Goal: Navigation & Orientation: Find specific page/section

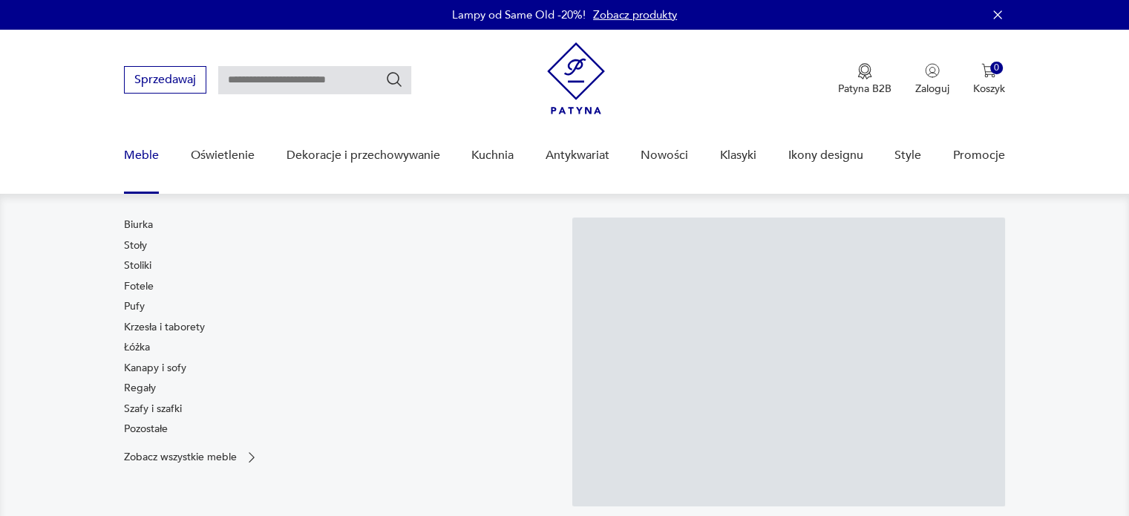
click at [146, 151] on link "Meble" at bounding box center [141, 155] width 35 height 57
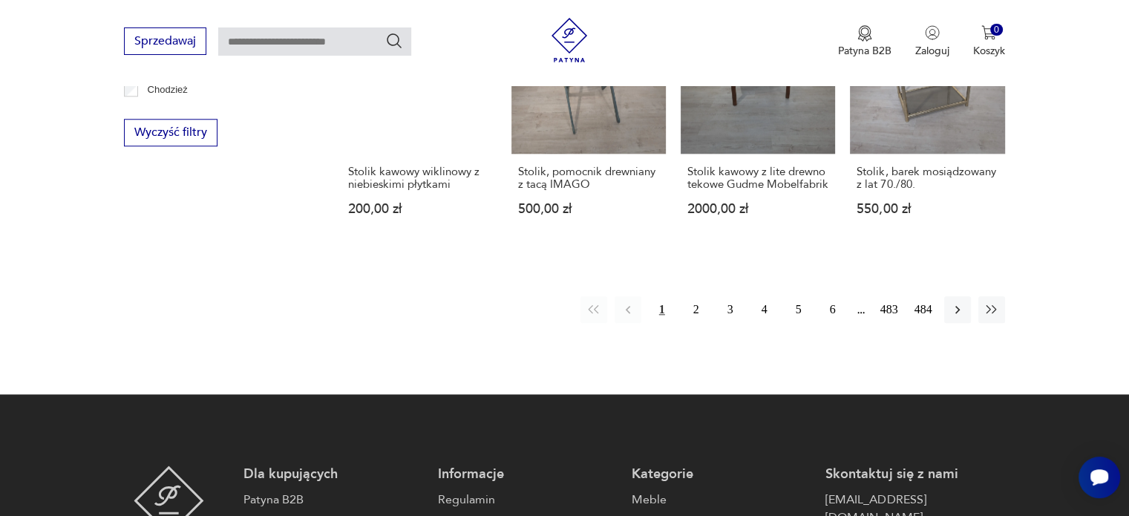
scroll to position [1590, 0]
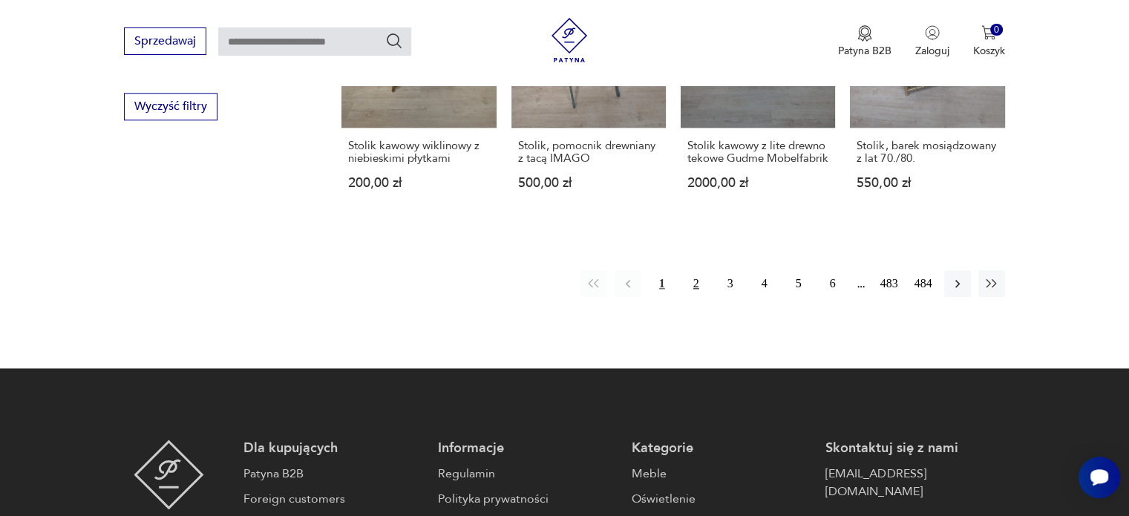
click at [695, 270] on button "2" at bounding box center [696, 283] width 27 height 27
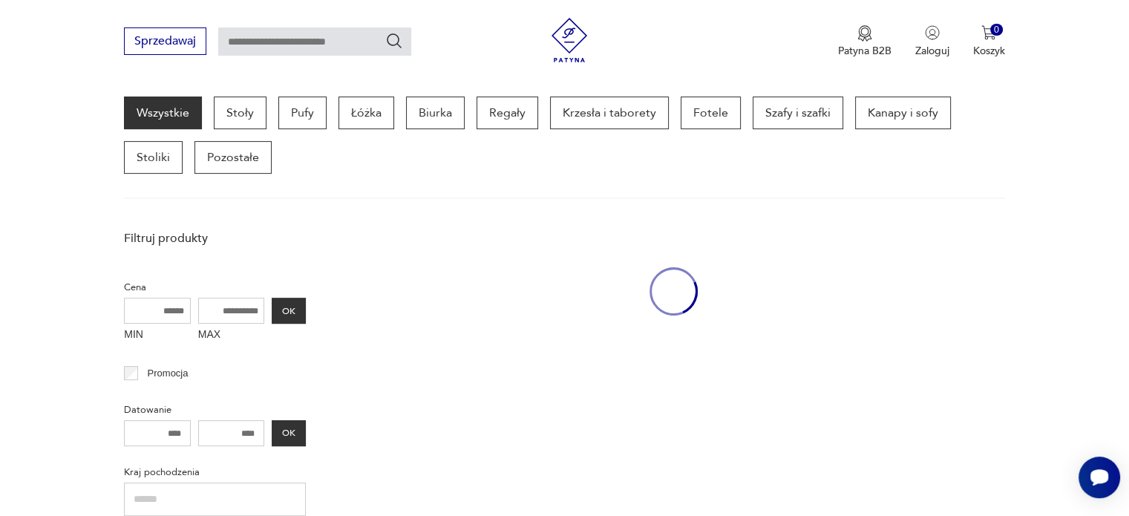
scroll to position [393, 0]
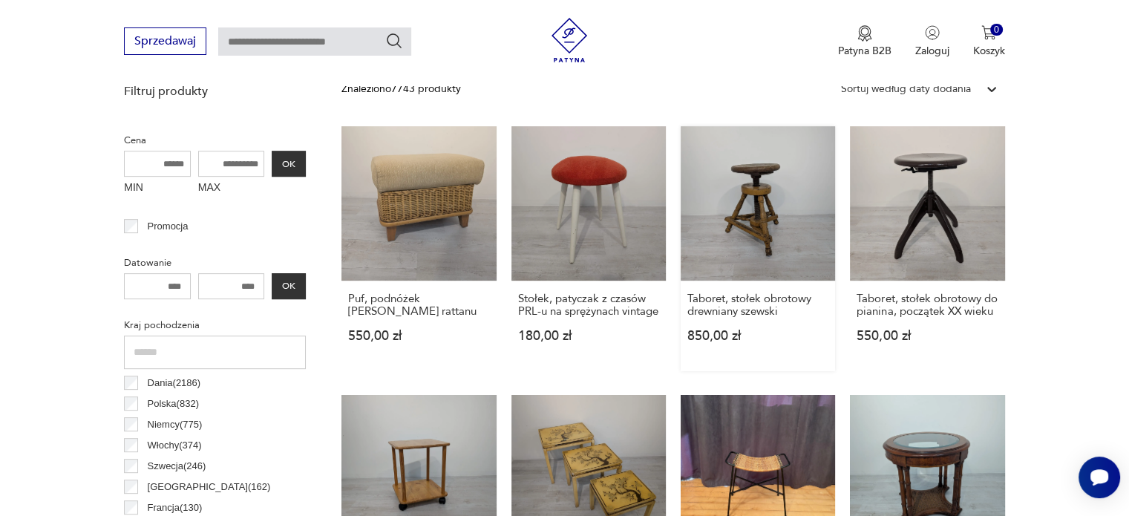
click at [762, 222] on link "Taboret, stołek obrotowy drewniany szewski 850,00 zł" at bounding box center [758, 248] width 154 height 245
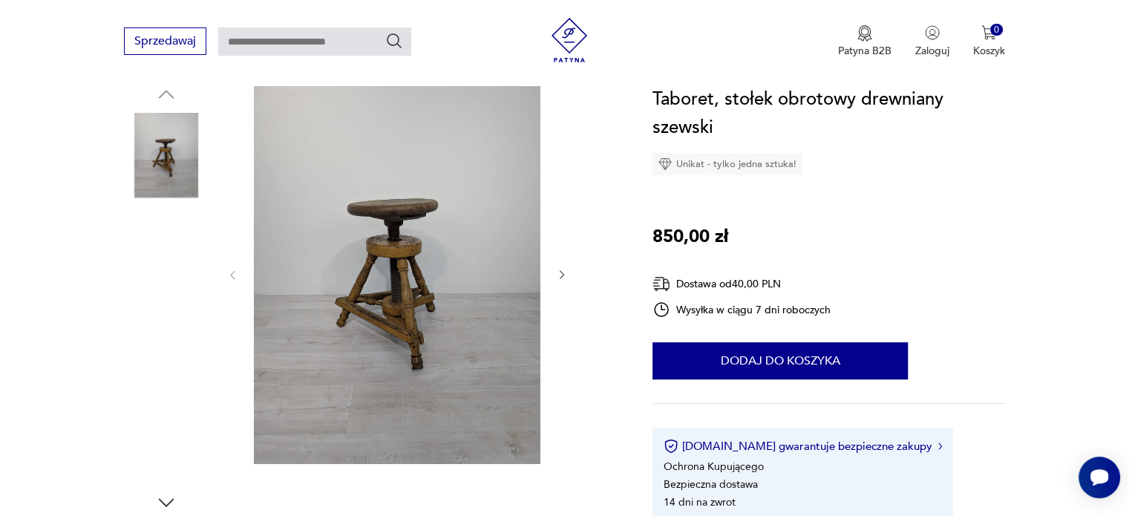
scroll to position [148, 0]
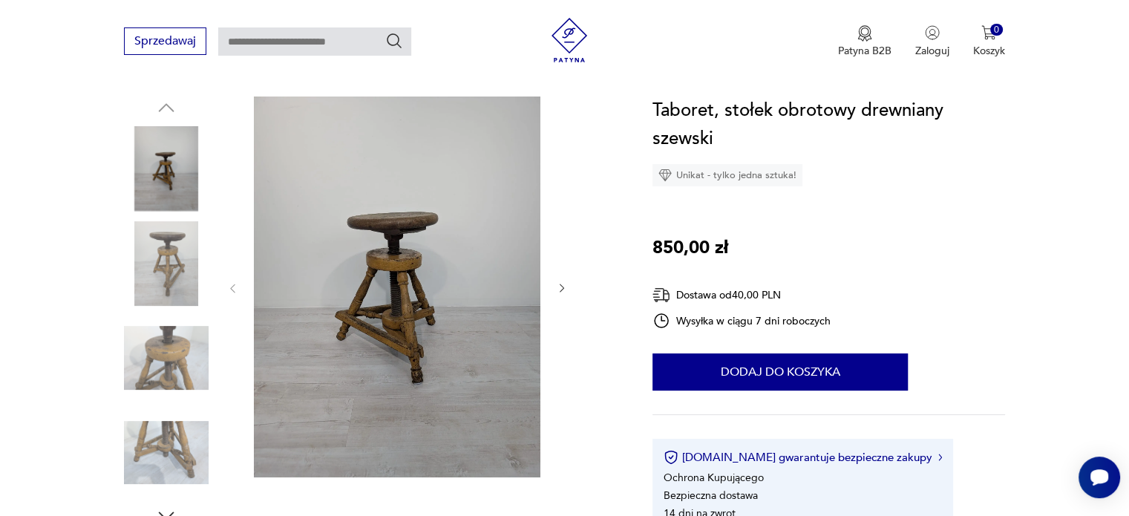
click at [164, 364] on img at bounding box center [166, 357] width 85 height 85
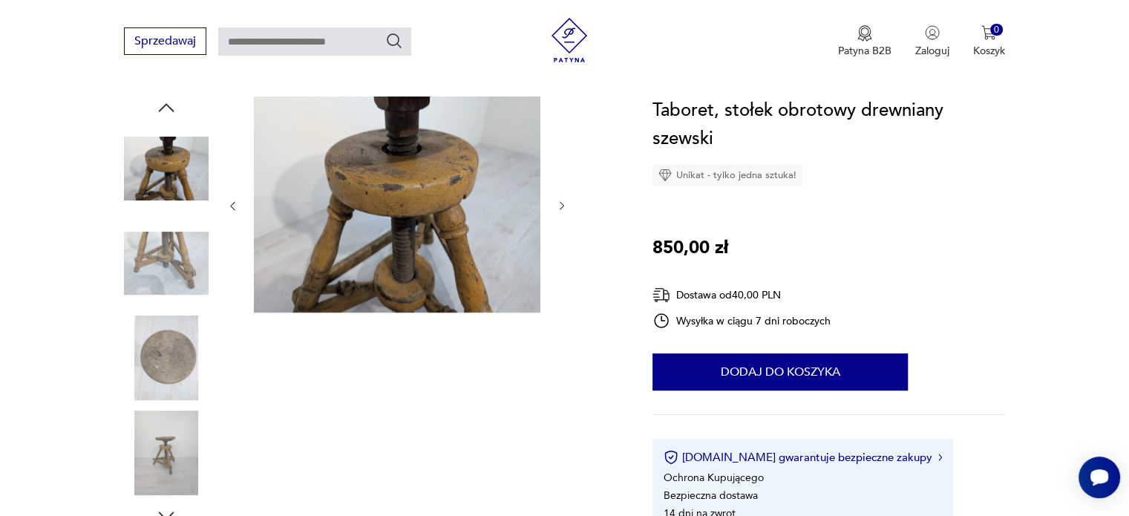
click at [176, 359] on img at bounding box center [166, 357] width 85 height 85
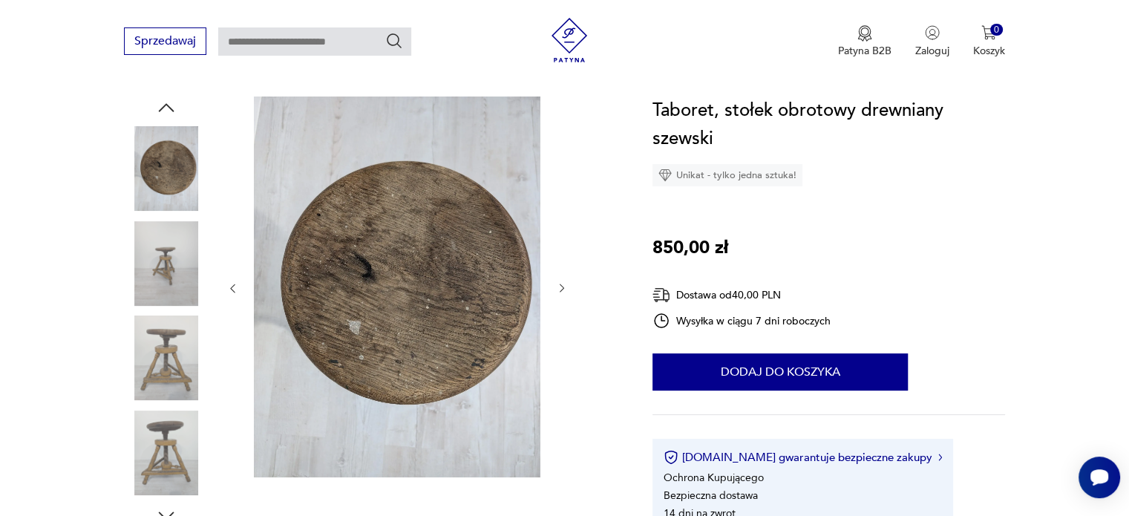
click at [170, 394] on div at bounding box center [166, 357] width 85 height 85
click at [171, 445] on img at bounding box center [166, 453] width 85 height 85
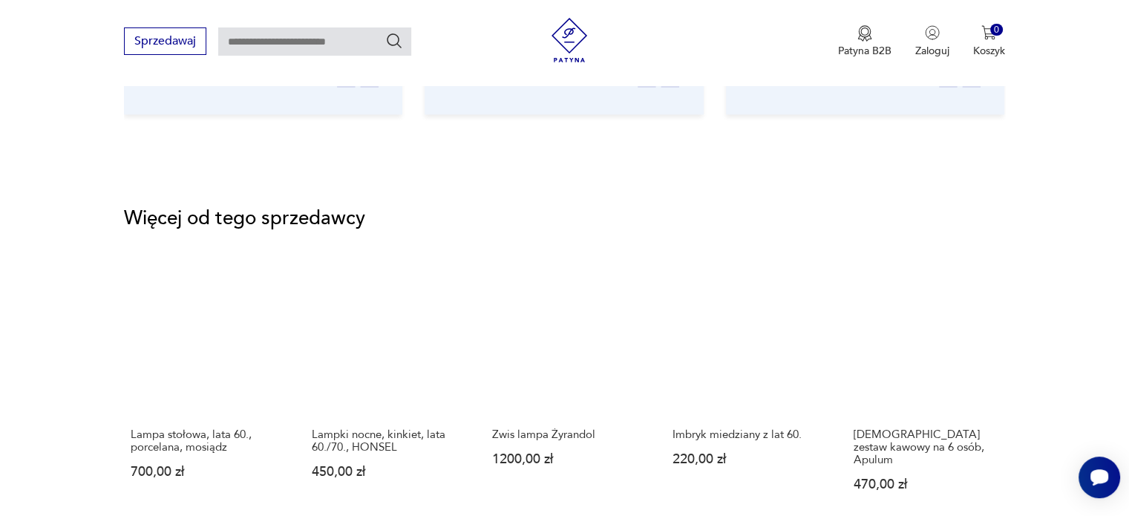
scroll to position [2004, 0]
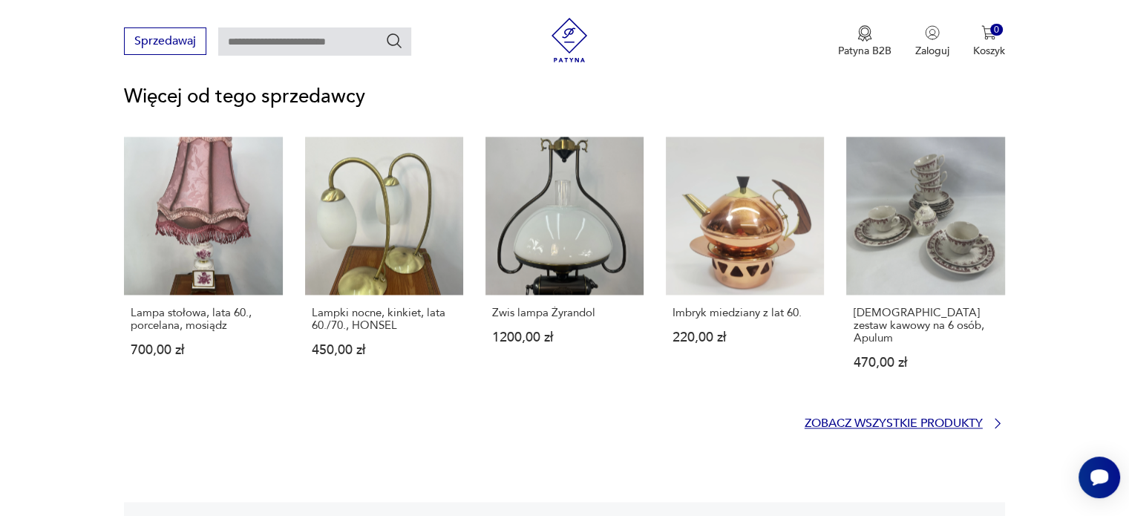
click at [881, 419] on p "Zobacz wszystkie produkty" at bounding box center [894, 424] width 178 height 10
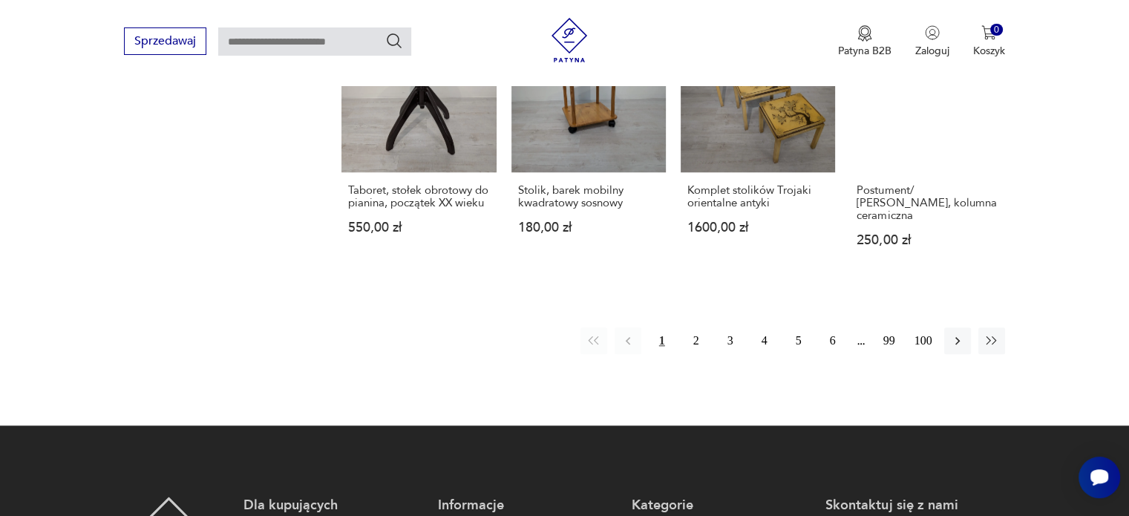
scroll to position [1419, 0]
